Goal: Navigation & Orientation: Find specific page/section

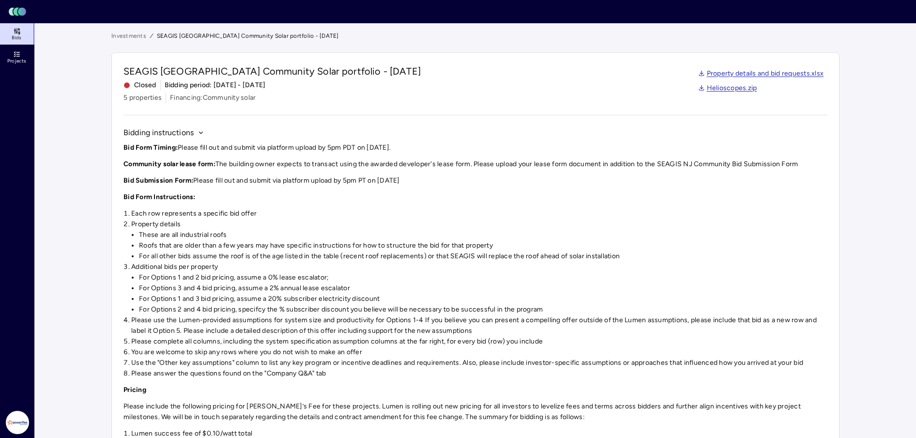
click at [1, 57] on link "Projects" at bounding box center [17, 56] width 35 height 21
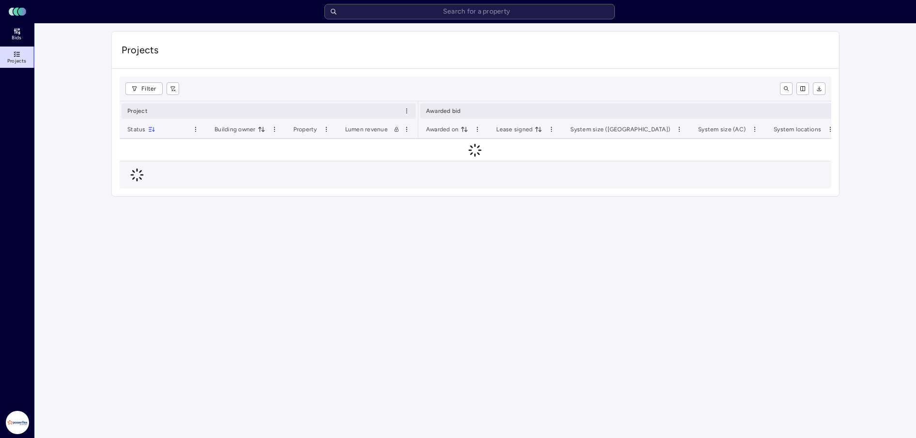
click at [12, 63] on span "Projects" at bounding box center [16, 61] width 19 height 6
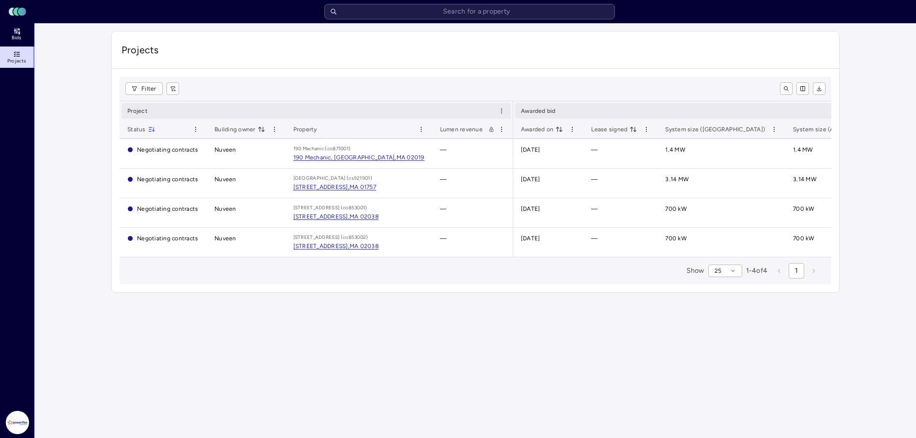
click at [17, 27] on link "Bids" at bounding box center [17, 33] width 35 height 21
